Goal: Register for event/course

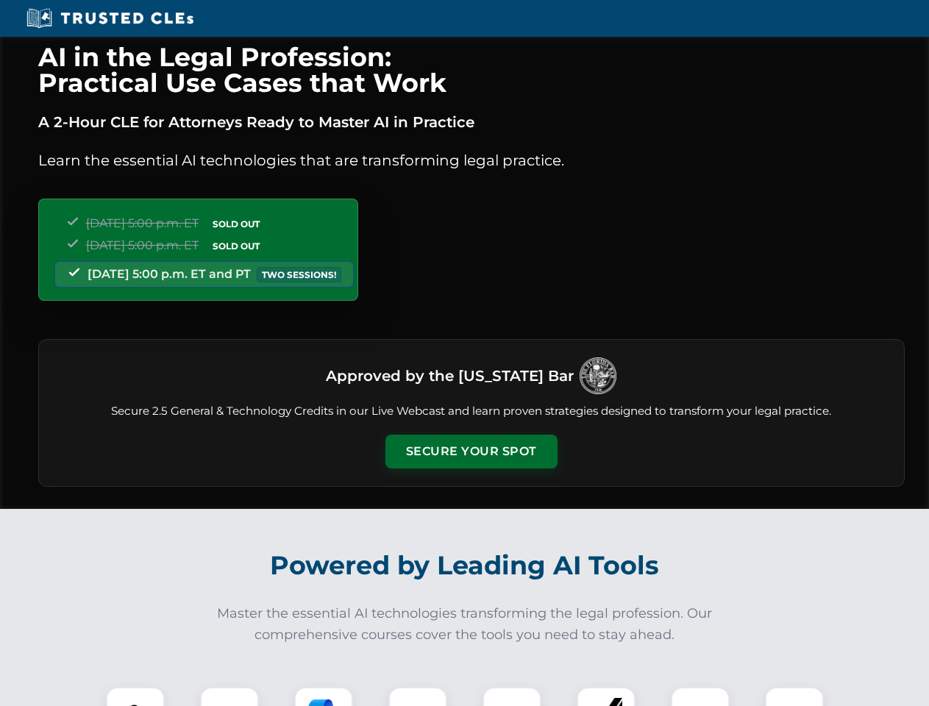
click at [471, 451] on button "Secure Your Spot" at bounding box center [471, 452] width 172 height 34
click at [135, 696] on img at bounding box center [135, 716] width 43 height 43
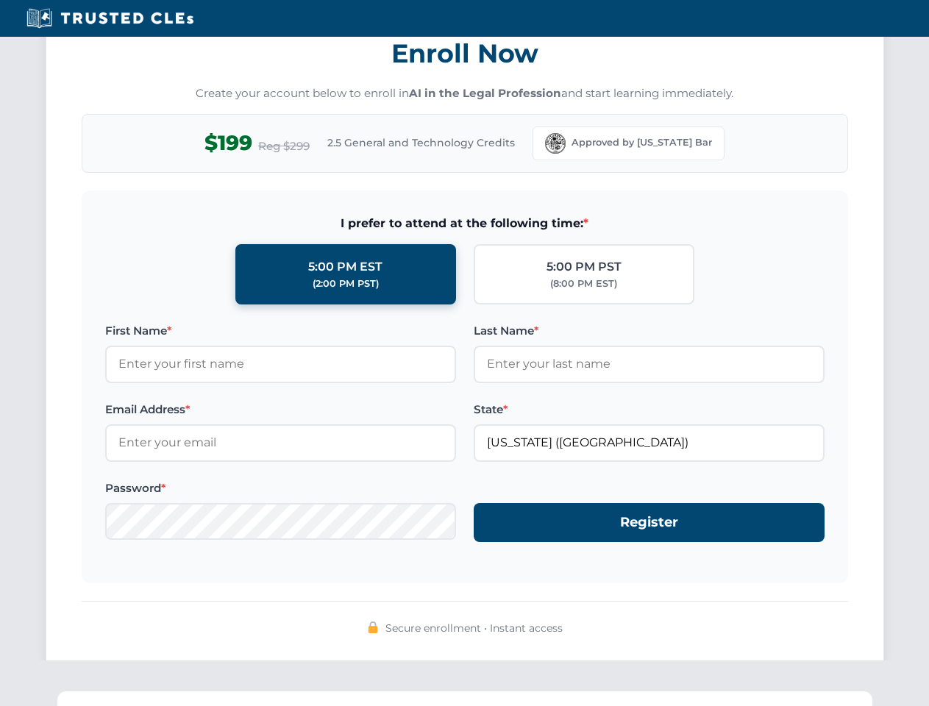
scroll to position [1443, 0]
